Goal: Transaction & Acquisition: Purchase product/service

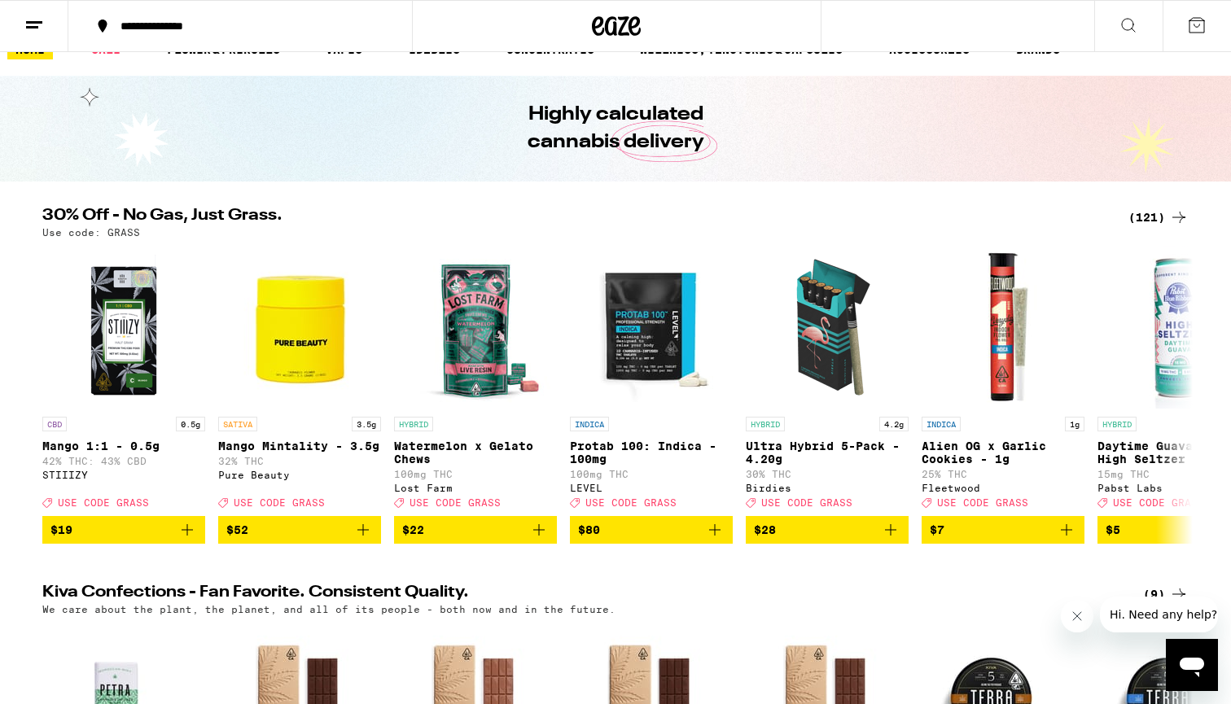
scroll to position [32, 0]
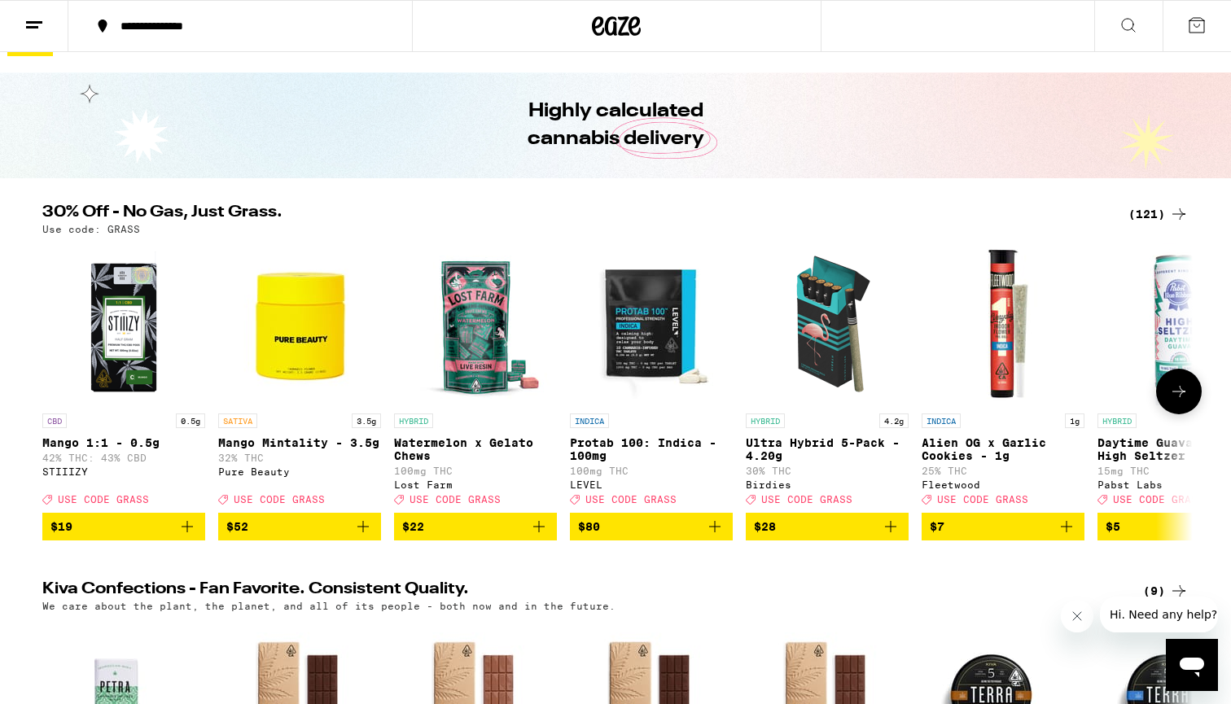
click at [309, 531] on span "$52" at bounding box center [299, 527] width 147 height 20
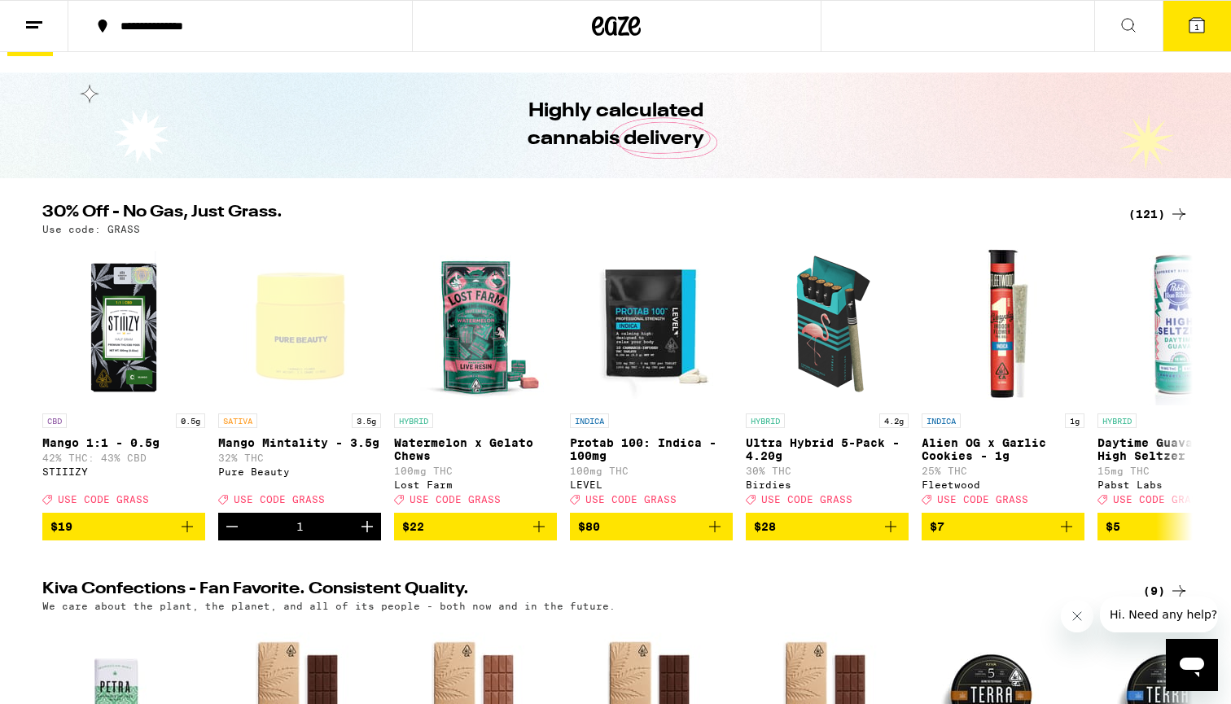
scroll to position [0, 0]
click at [229, 537] on icon "Decrement" at bounding box center [232, 527] width 20 height 20
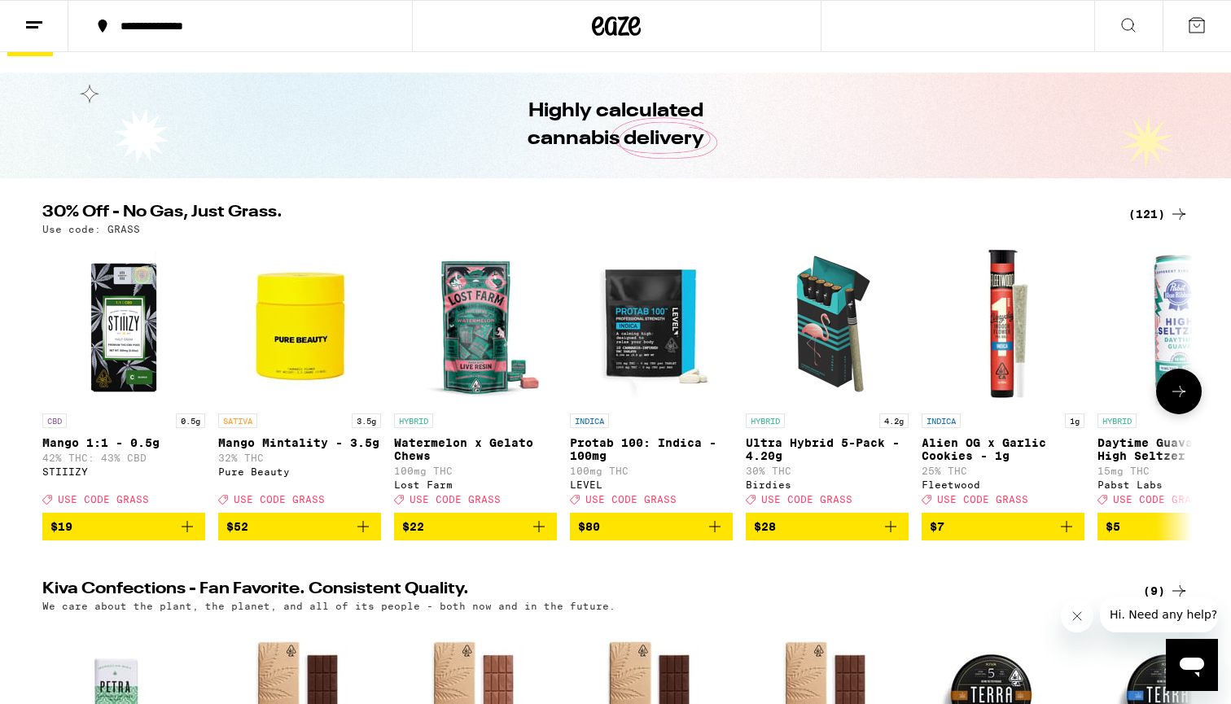
click at [294, 533] on span "$52" at bounding box center [299, 527] width 147 height 20
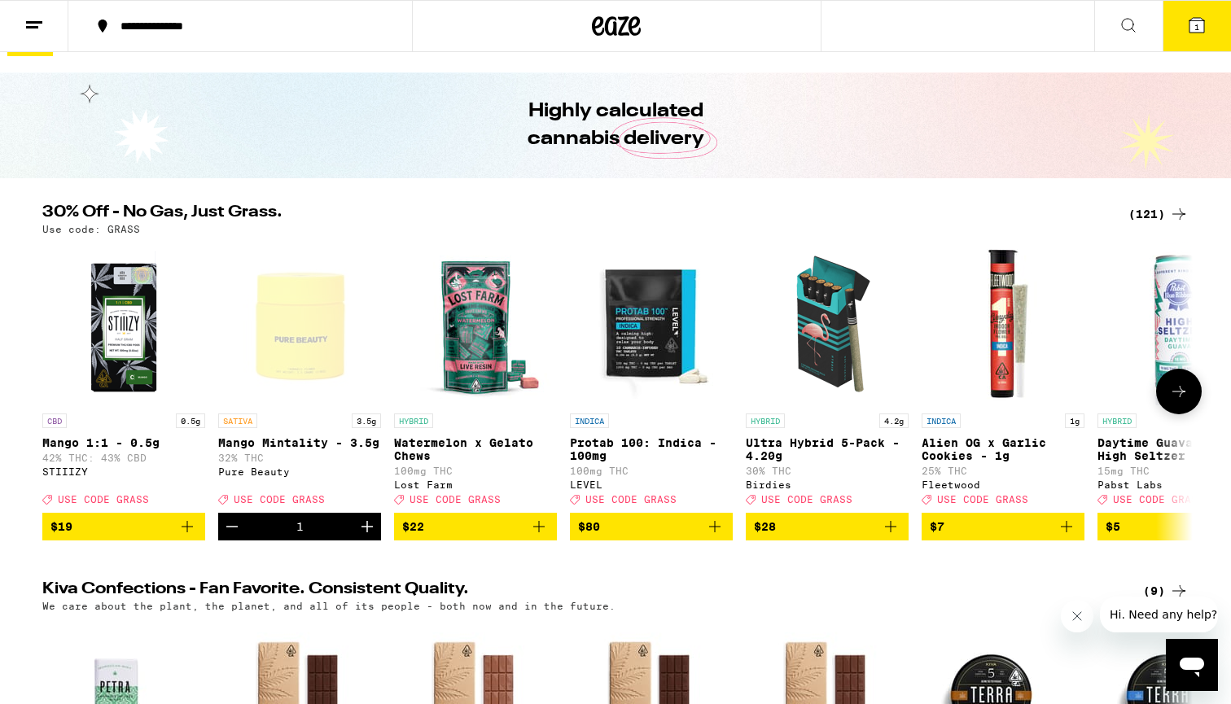
click at [106, 537] on span "$19" at bounding box center [123, 527] width 147 height 20
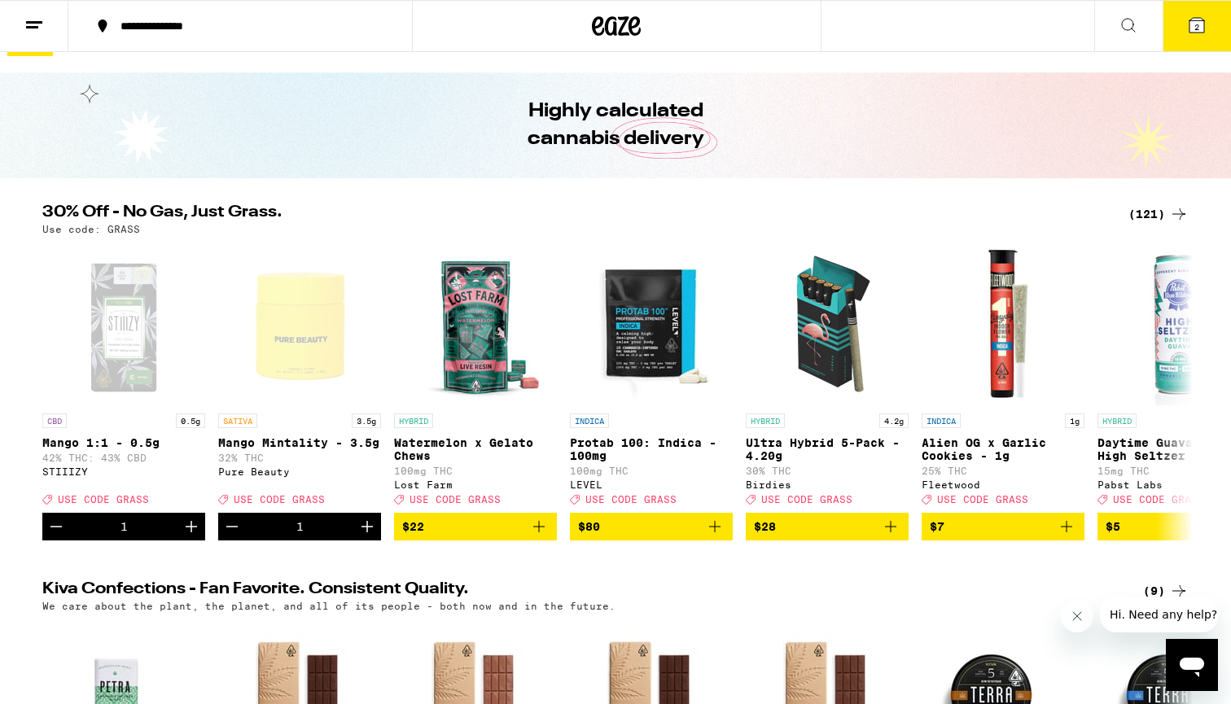
click at [1191, 36] on button "2" at bounding box center [1197, 26] width 68 height 50
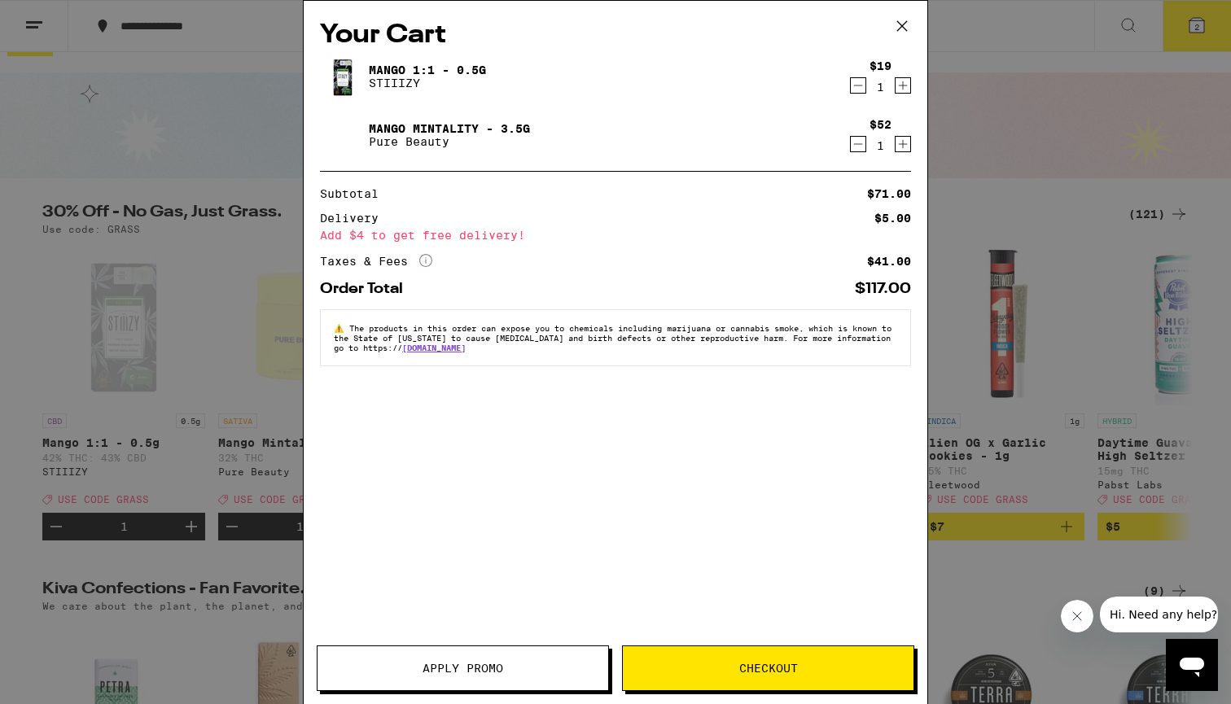
click at [479, 669] on span "Apply Promo" at bounding box center [463, 668] width 81 height 11
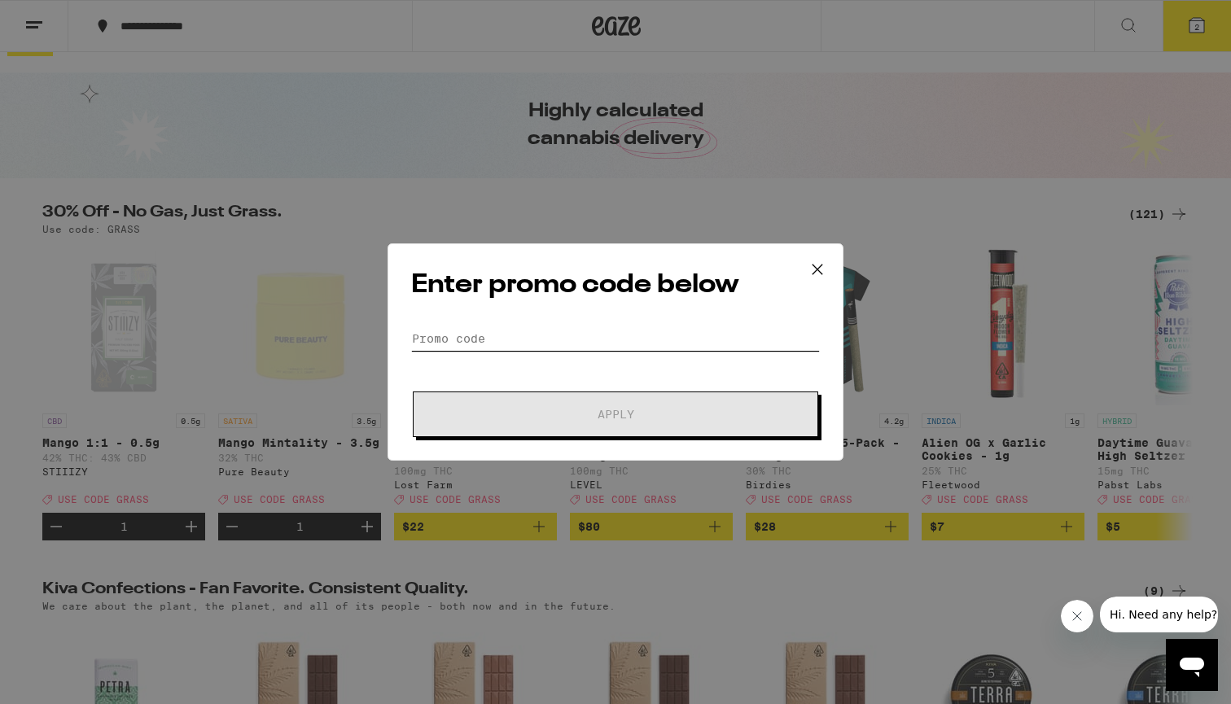
click at [476, 340] on input "Promo Code" at bounding box center [615, 339] width 409 height 24
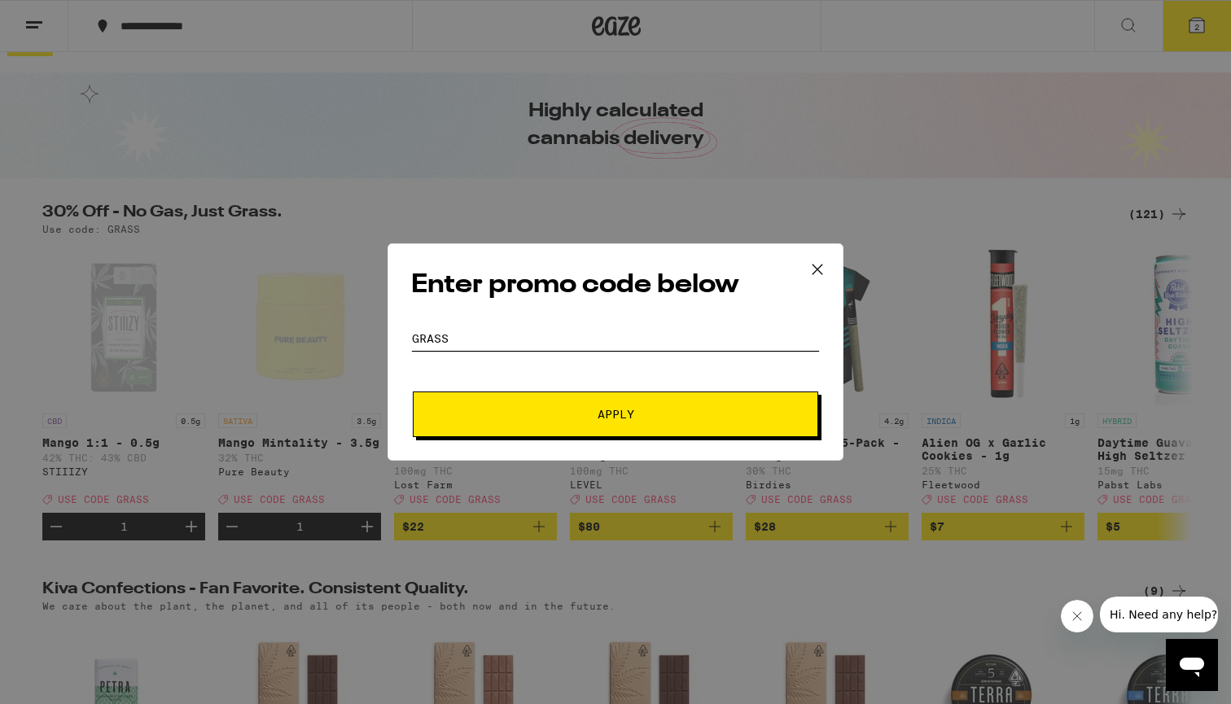
type input "GRASS"
click at [585, 424] on button "Apply" at bounding box center [615, 415] width 405 height 46
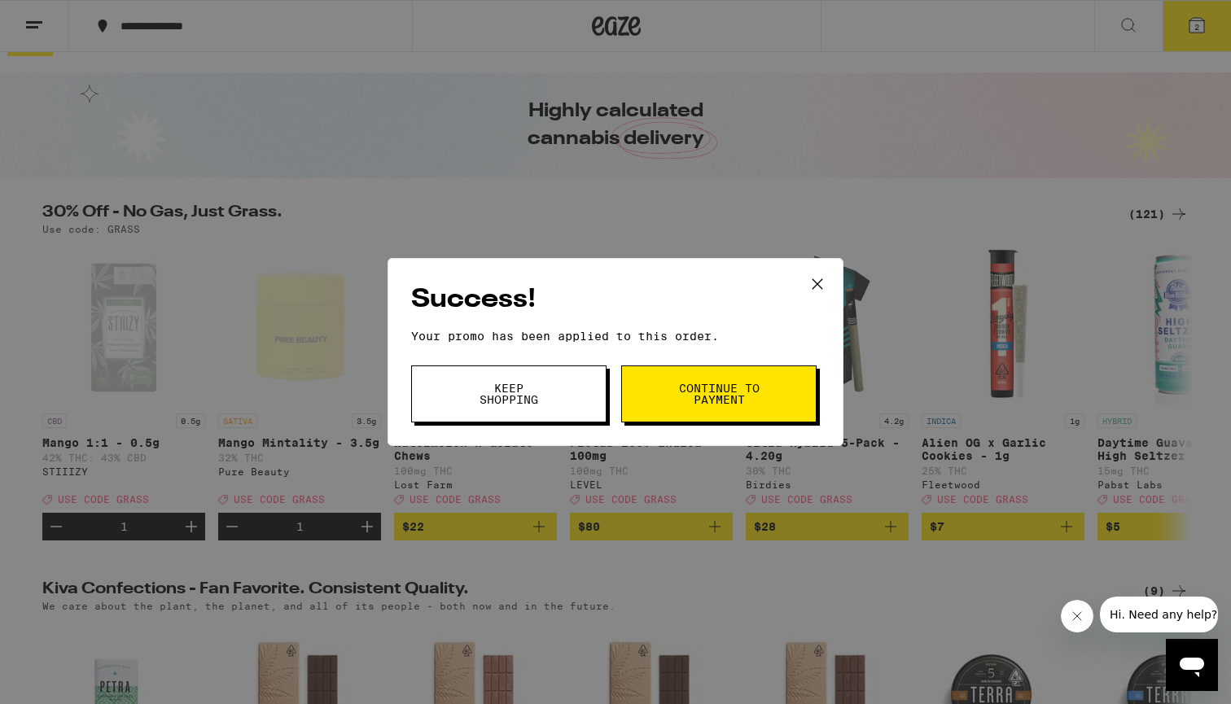
click at [713, 408] on button "Continue to payment" at bounding box center [718, 394] width 195 height 57
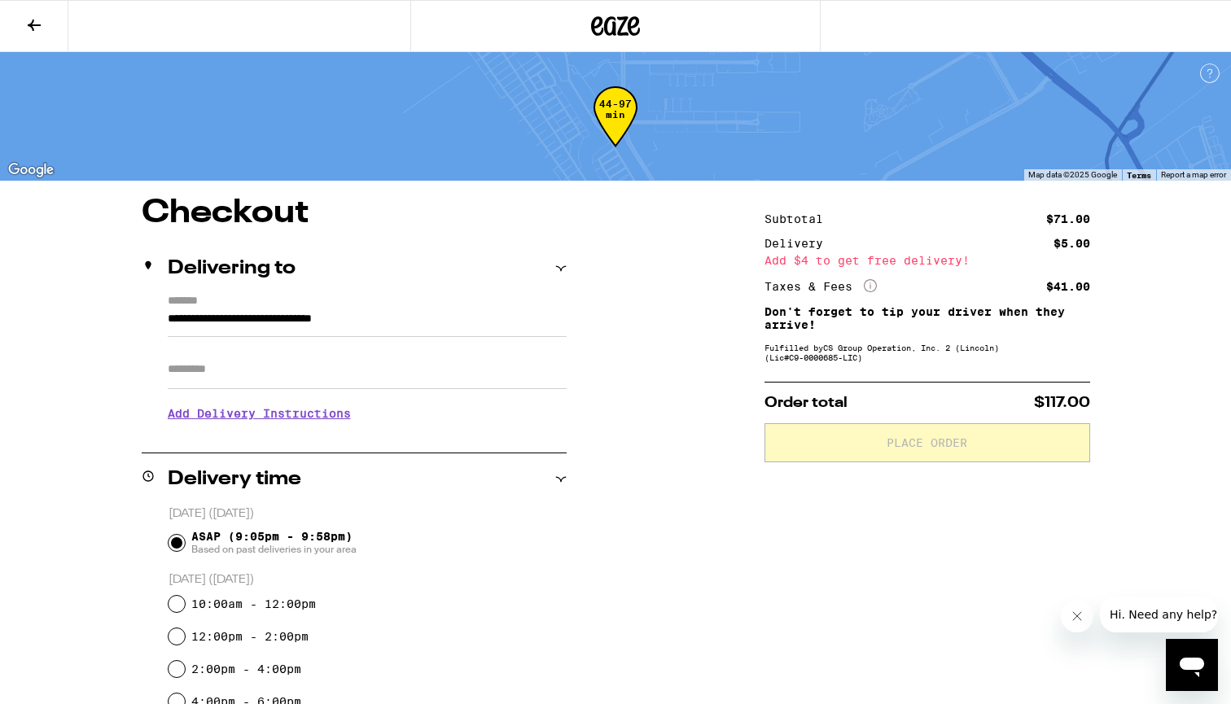
click at [224, 375] on input "Apt/Suite" at bounding box center [367, 369] width 399 height 39
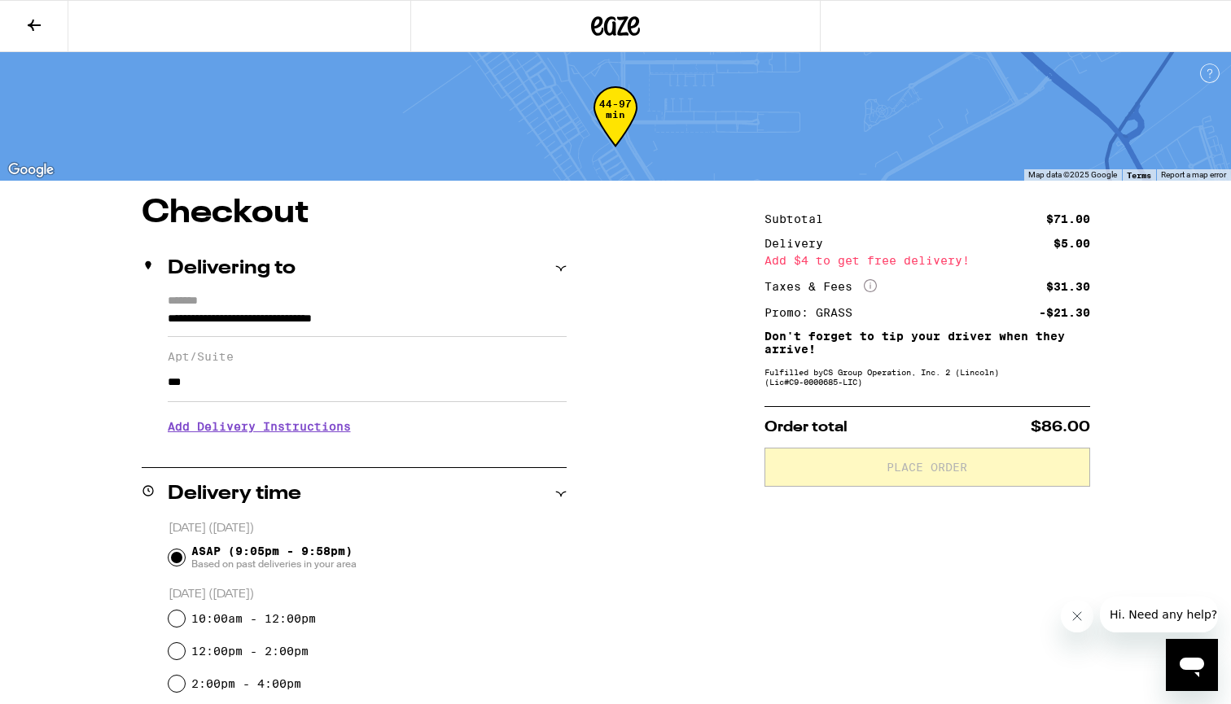
type input "***"
click at [239, 435] on h3 "Add Delivery Instructions" at bounding box center [367, 426] width 399 height 37
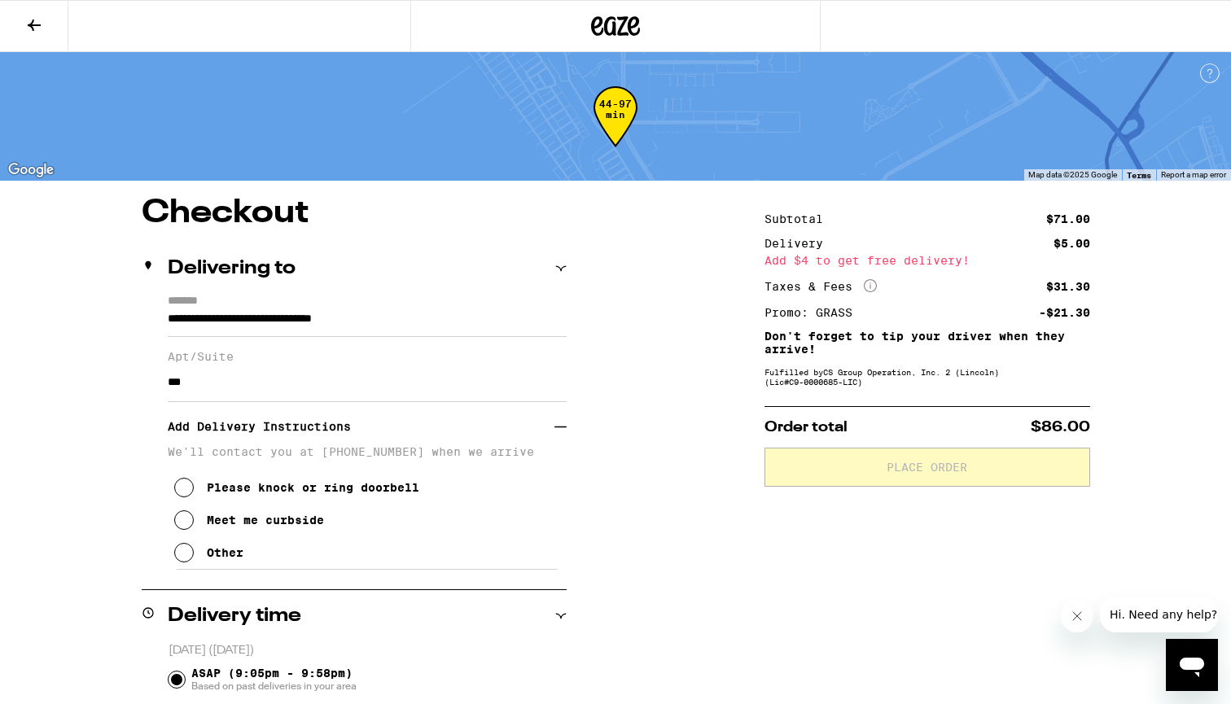
click at [215, 559] on div "Other" at bounding box center [225, 552] width 37 height 13
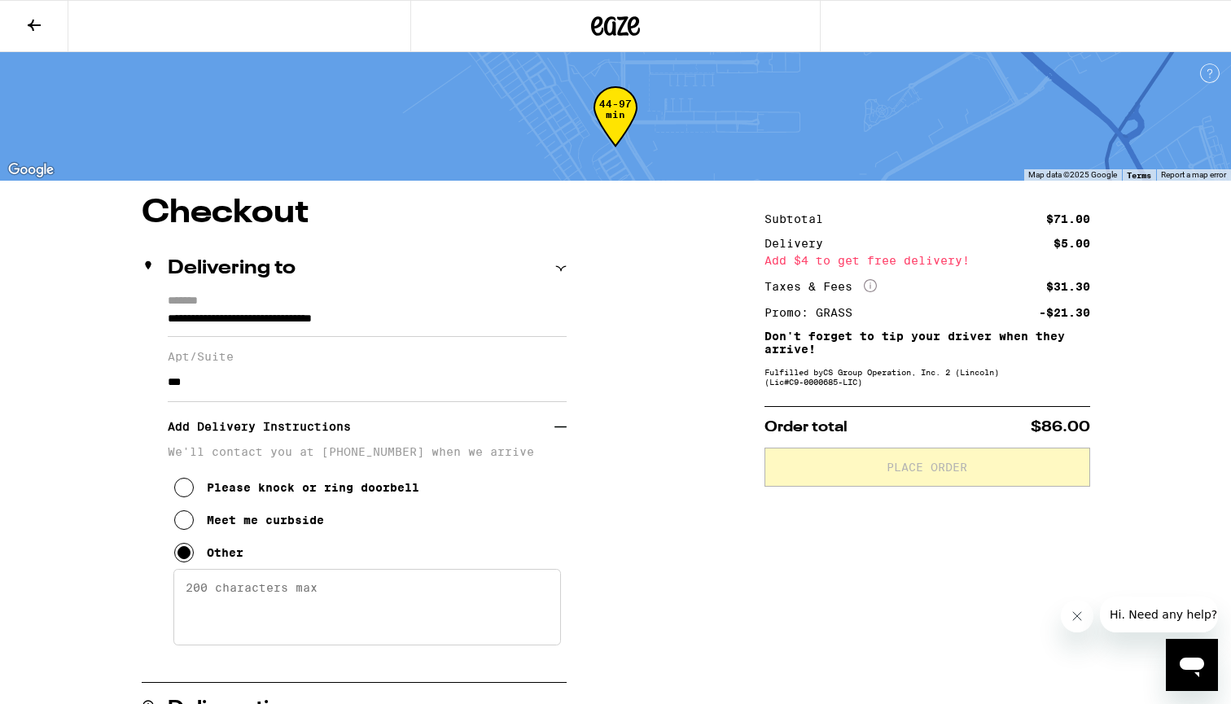
click at [223, 598] on textarea "Enter any other delivery instructions you want driver to know" at bounding box center [367, 607] width 388 height 77
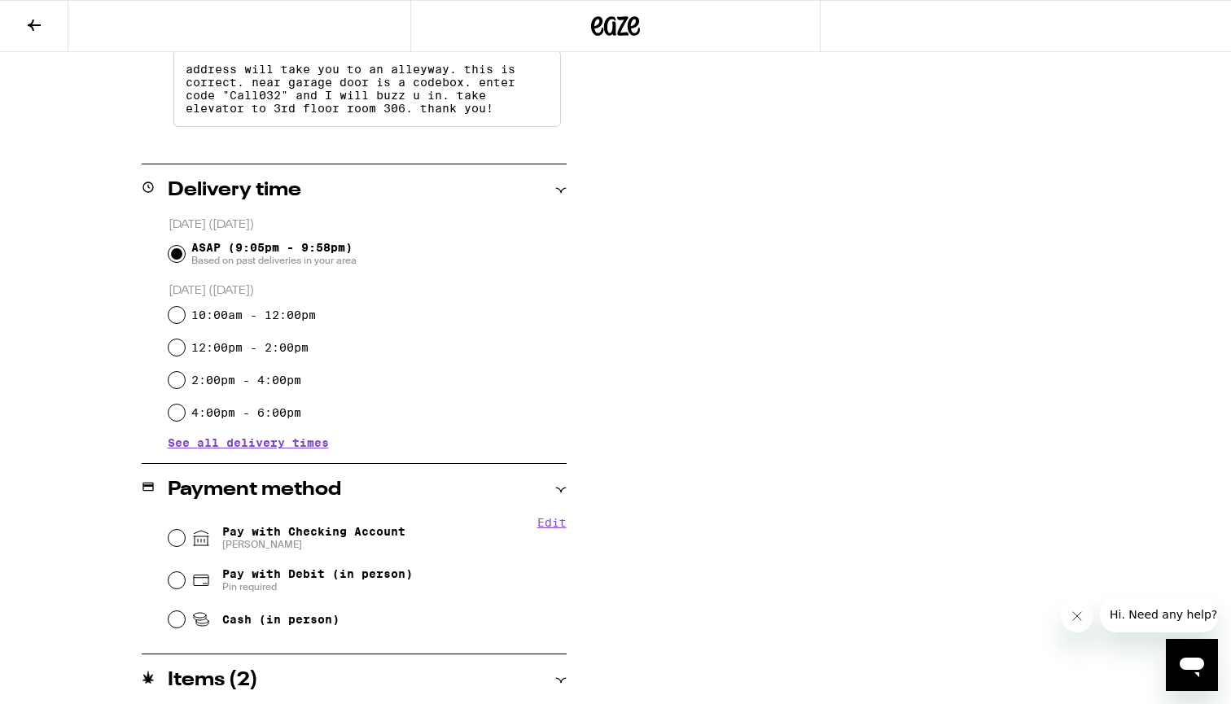
scroll to position [519, 0]
type textarea "address will take you to an alleyway. this is correct. near garage door is a co…"
click at [674, 371] on div "**********" at bounding box center [615, 251] width 1173 height 1146
click at [239, 544] on span "[PERSON_NAME]" at bounding box center [313, 543] width 183 height 13
click at [185, 544] on input "Pay with Checking Account [PERSON_NAME]" at bounding box center [177, 537] width 16 height 16
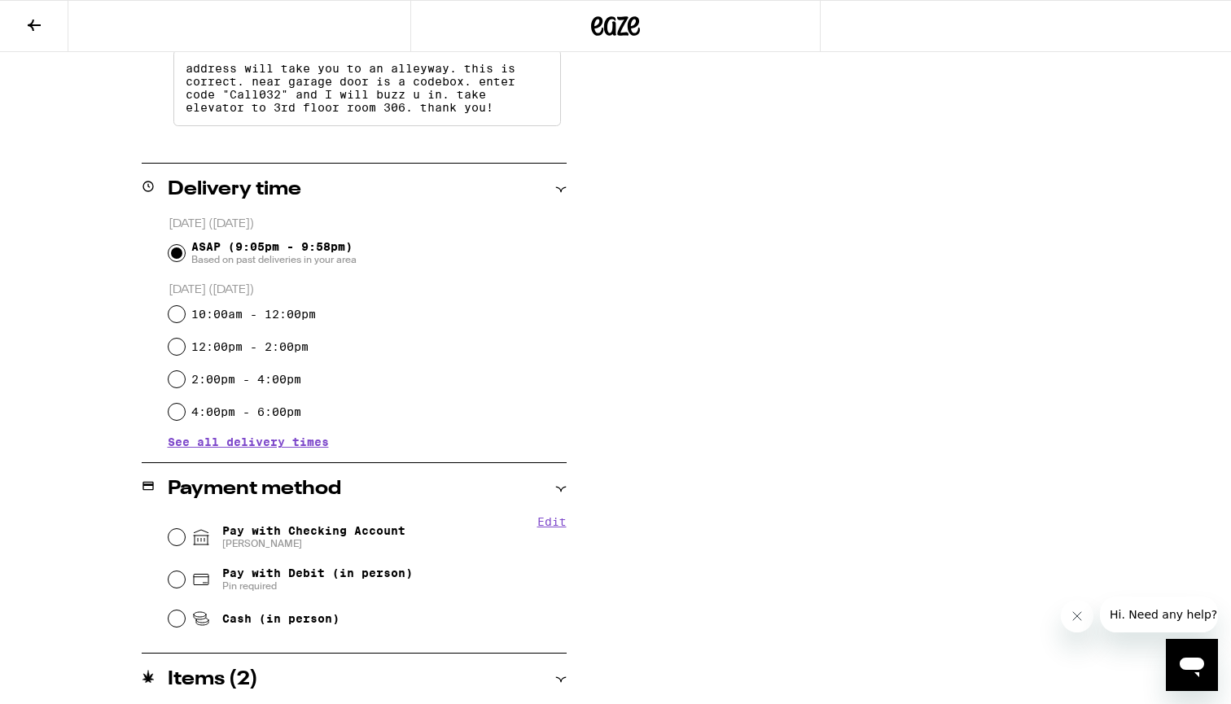
radio input "true"
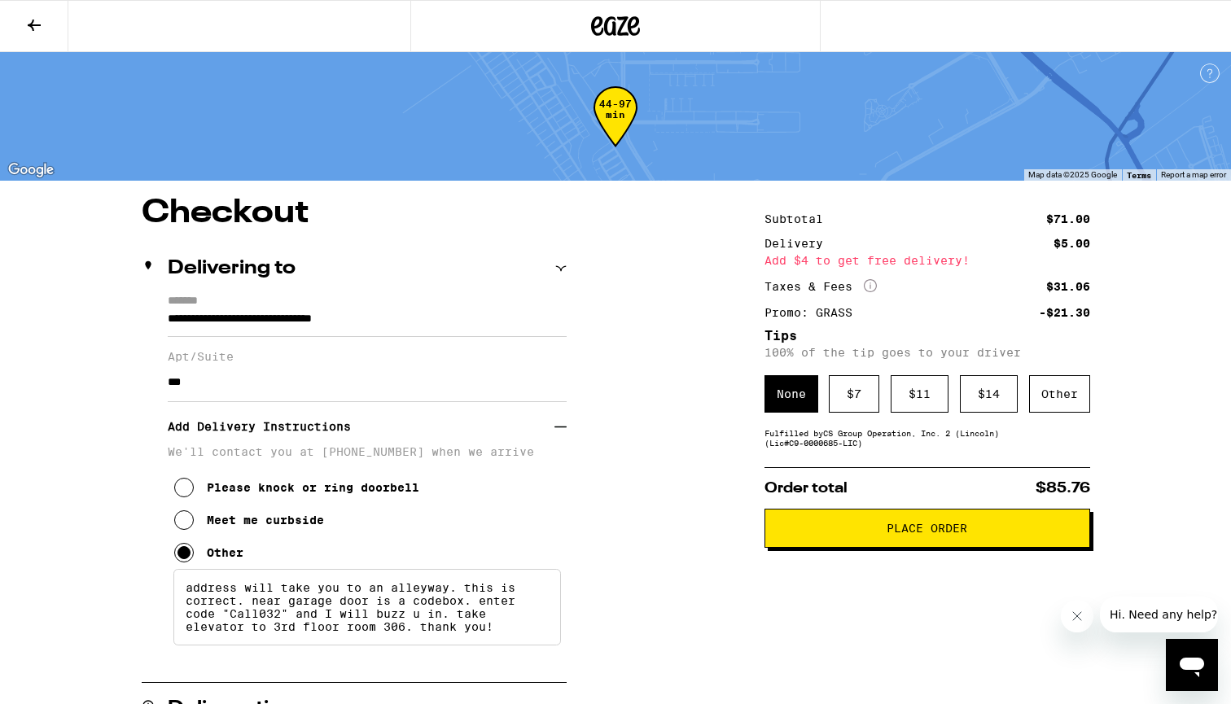
scroll to position [0, 0]
click at [1059, 399] on div "Other" at bounding box center [1059, 393] width 61 height 37
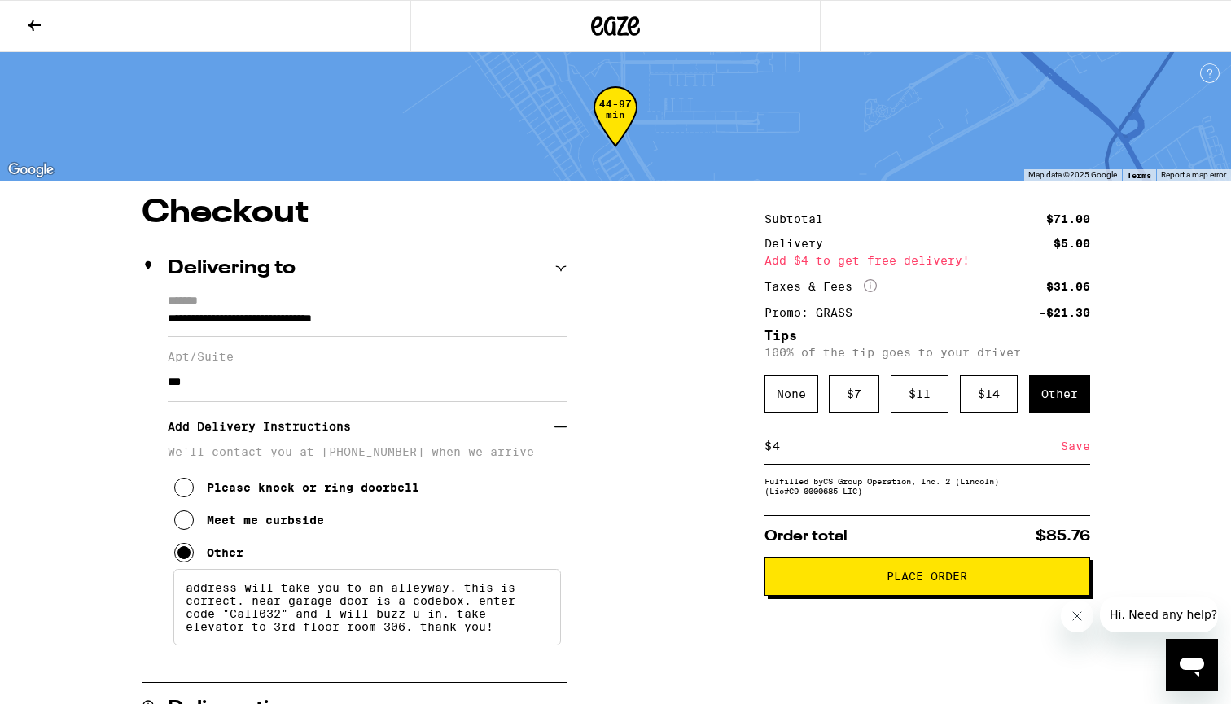
type input "4"
click at [1074, 445] on div "Save" at bounding box center [1075, 446] width 29 height 36
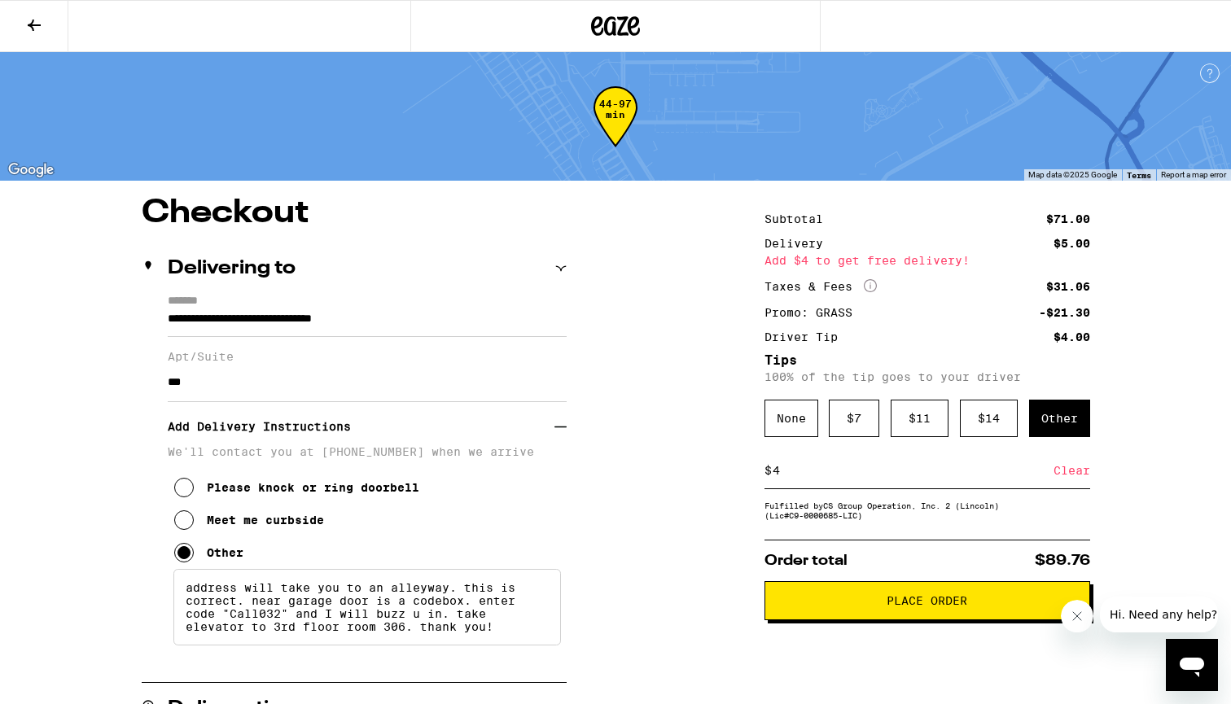
click at [912, 617] on button "Place Order" at bounding box center [928, 600] width 326 height 39
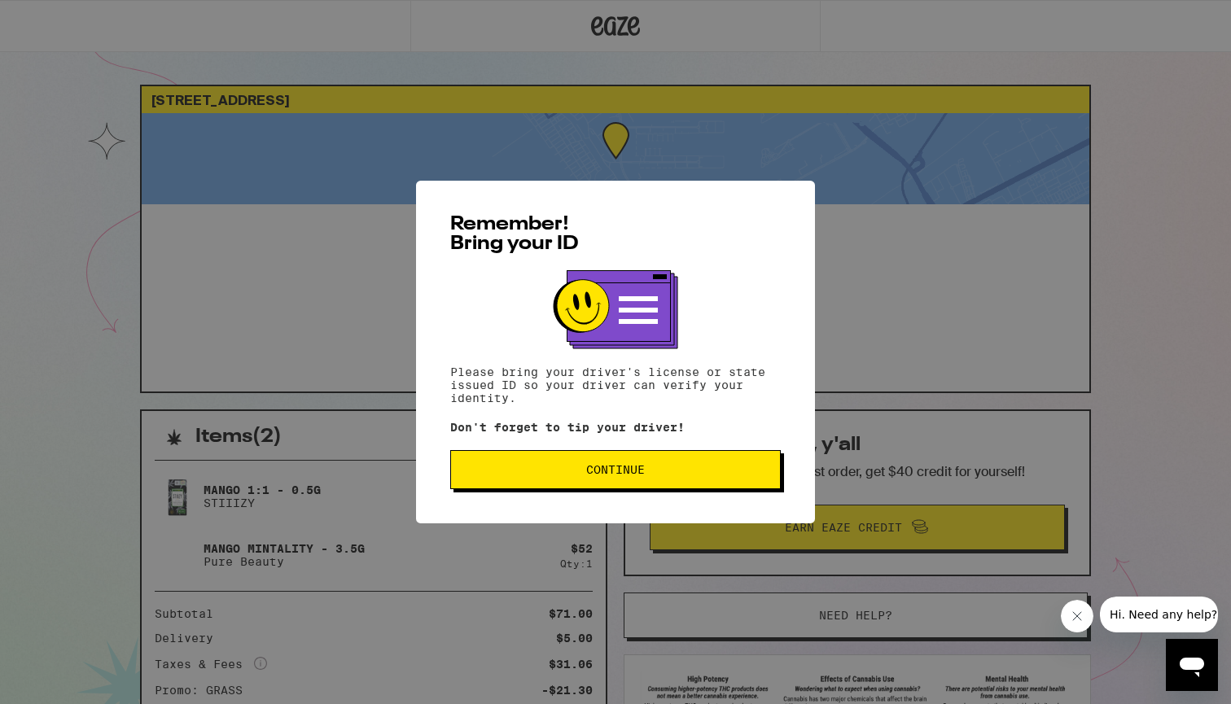
click at [633, 484] on button "Continue" at bounding box center [615, 469] width 331 height 39
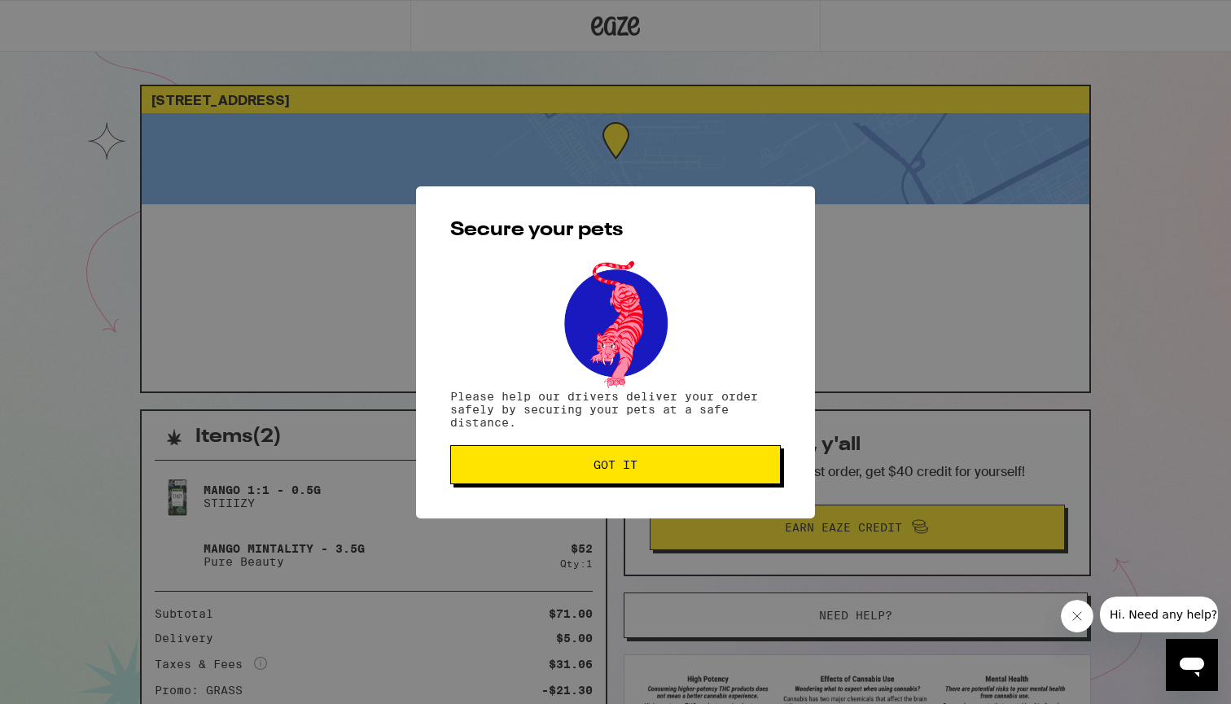
click at [633, 484] on button "Got it" at bounding box center [615, 464] width 331 height 39
